Goal: Information Seeking & Learning: Learn about a topic

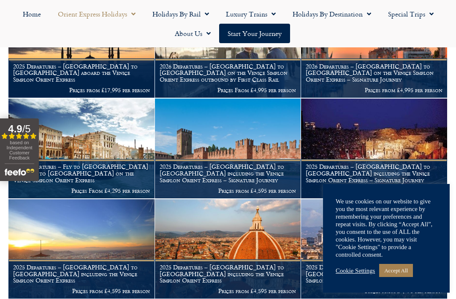
scroll to position [311, 0]
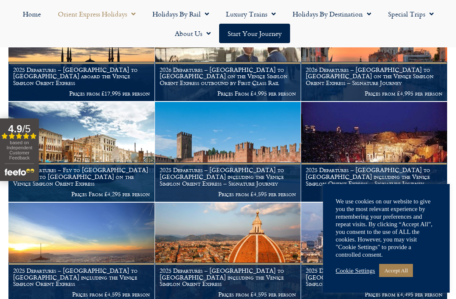
click at [61, 166] on h1 "2025 Departures – Fly to [GEOGRAPHIC_DATA] & return to [GEOGRAPHIC_DATA] on the…" at bounding box center [81, 176] width 137 height 20
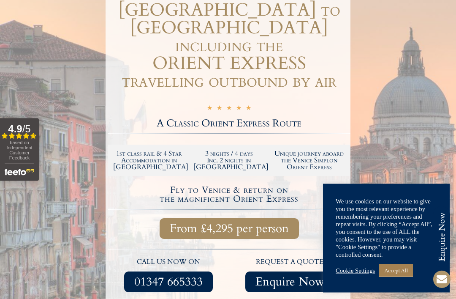
scroll to position [164, 0]
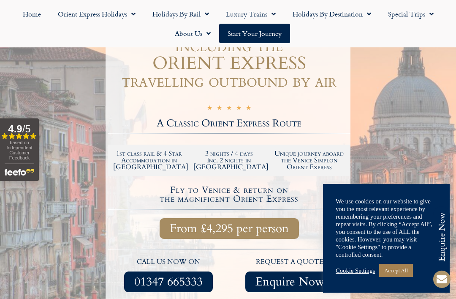
click at [401, 277] on link "Accept All" at bounding box center [396, 270] width 34 height 13
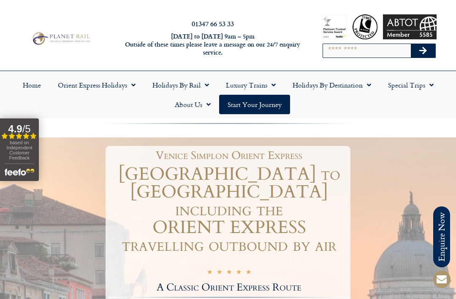
scroll to position [0, 0]
click at [240, 84] on link "Luxury Trains" at bounding box center [251, 85] width 67 height 19
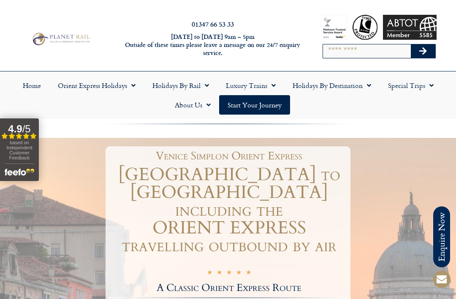
click at [79, 90] on link "Orient Express Holidays" at bounding box center [96, 85] width 95 height 19
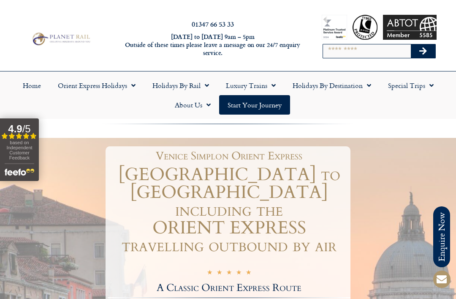
click at [270, 83] on span "Menu" at bounding box center [271, 85] width 8 height 15
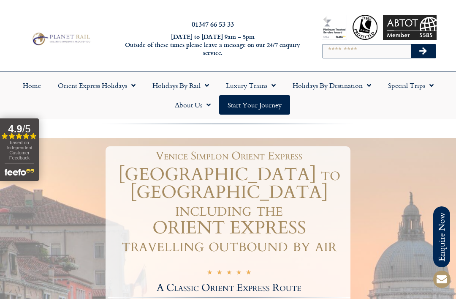
click at [204, 84] on span "Menu" at bounding box center [205, 85] width 8 height 15
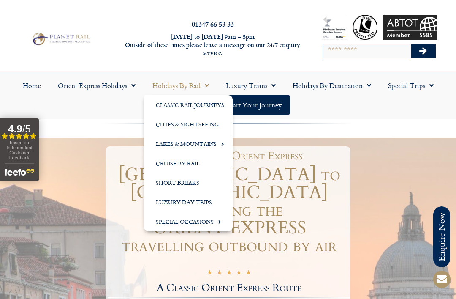
click at [200, 148] on link "Lakes & Mountains" at bounding box center [188, 143] width 89 height 19
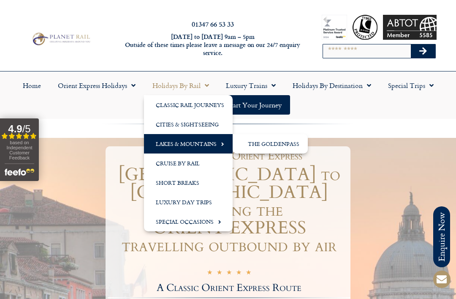
click at [293, 151] on link "The GoldenPass" at bounding box center [270, 143] width 75 height 19
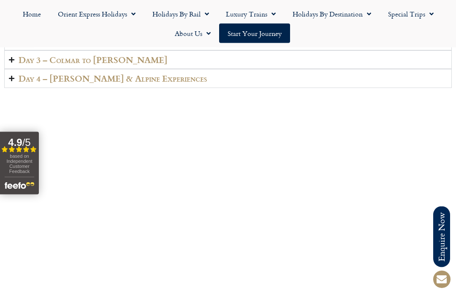
scroll to position [1381, 0]
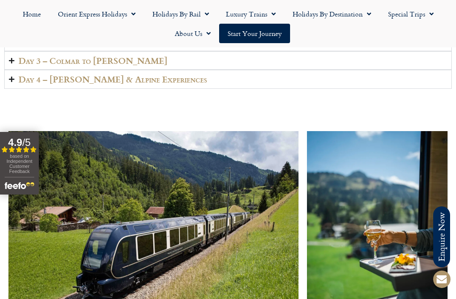
click at [27, 46] on h2 "Day 2 – Colmar" at bounding box center [49, 42] width 61 height 10
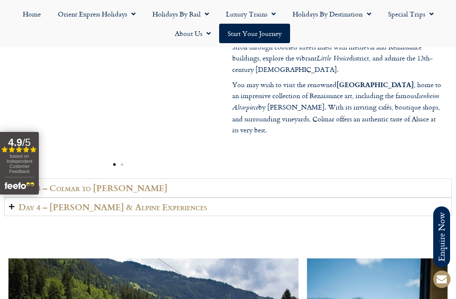
scroll to position [1278, 0]
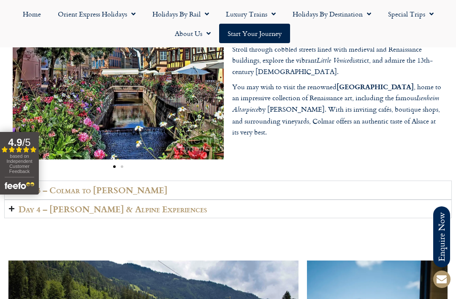
click at [35, 195] on h2 "Day 3 – Colmar to Lenk" at bounding box center [93, 190] width 149 height 10
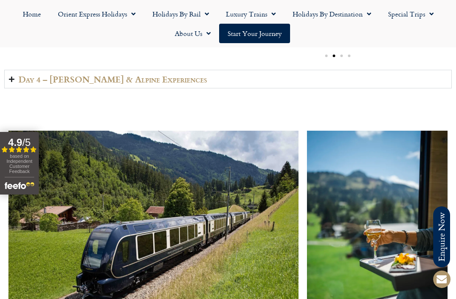
scroll to position [1428, 0]
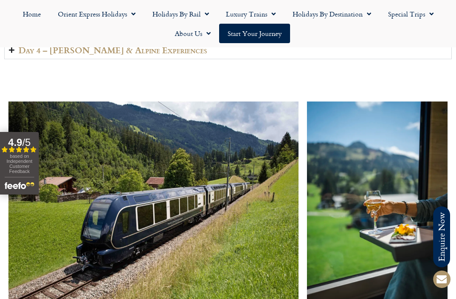
click at [405, 60] on summary "Day 4 – Lenk & Alpine Experiences" at bounding box center [228, 50] width 448 height 19
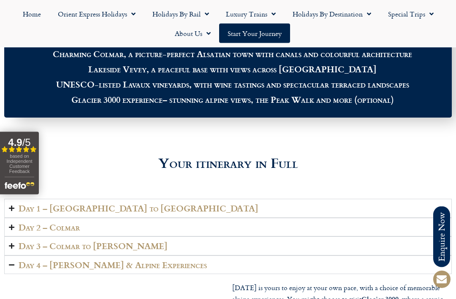
scroll to position [1025, 0]
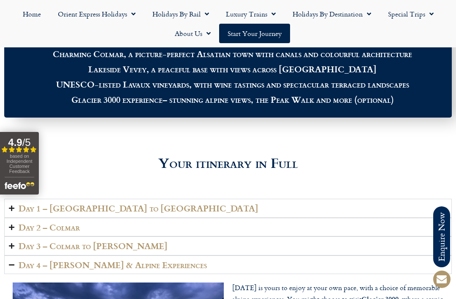
click at [361, 218] on summary "Day 1 – London to Colmar" at bounding box center [228, 208] width 448 height 19
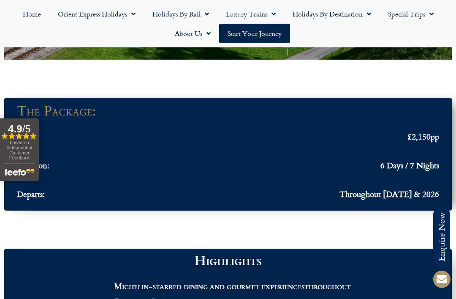
scroll to position [745, 0]
